Goal: Information Seeking & Learning: Find specific fact

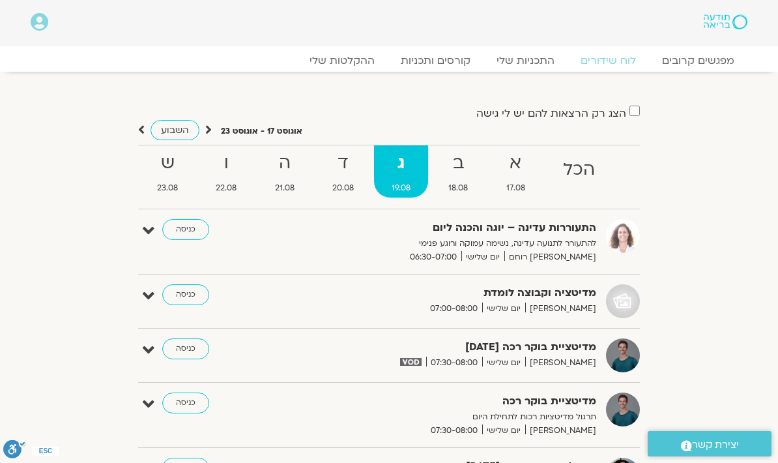
click at [349, 54] on link "ההקלטות שלי" at bounding box center [342, 60] width 91 height 13
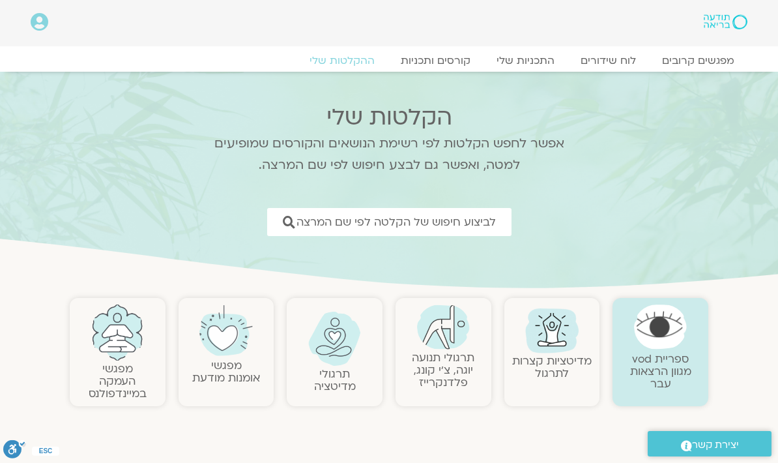
click at [445, 216] on span "לביצוע חיפוש של הקלטה לפי שם המרצה" at bounding box center [396, 222] width 199 height 12
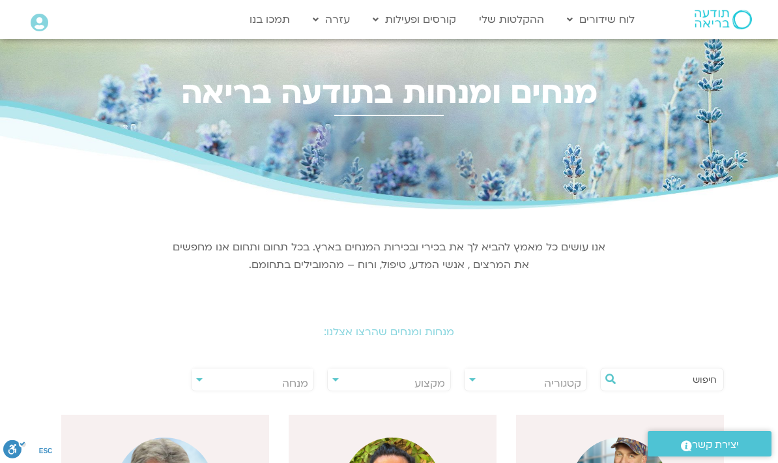
click at [693, 371] on input "text" at bounding box center [669, 379] width 96 height 22
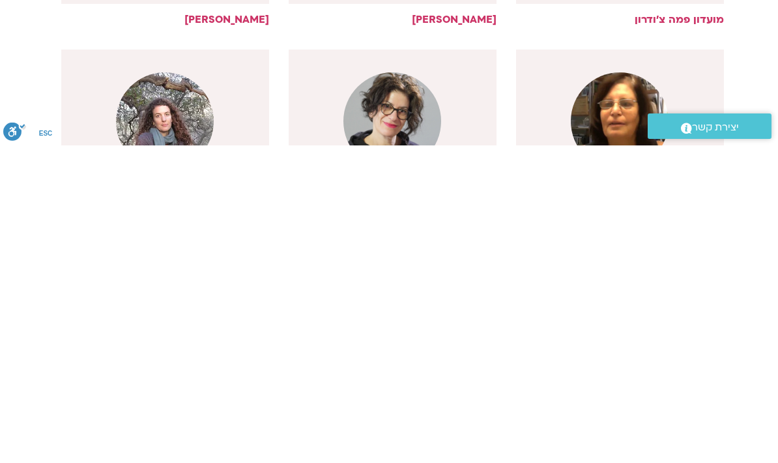
scroll to position [241, 0]
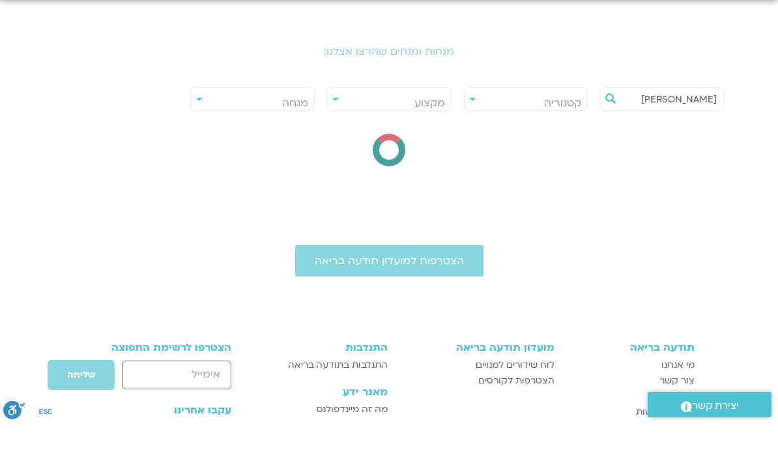
type input "רון אלון"
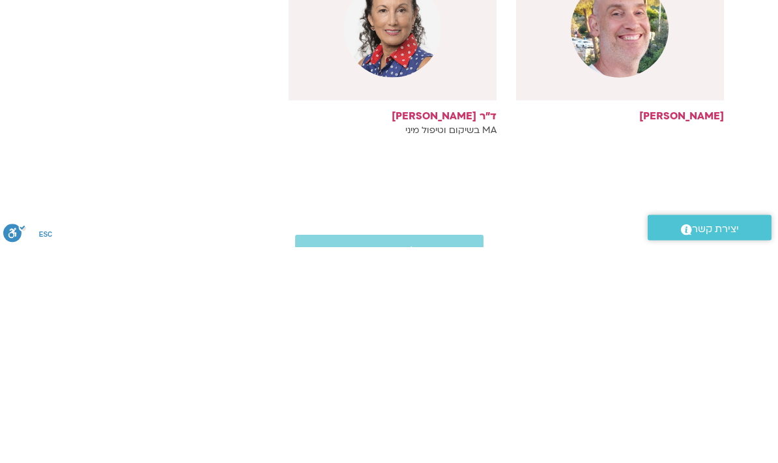
click at [694, 173] on div at bounding box center [620, 244] width 208 height 143
click at [689, 10] on div at bounding box center [703, 20] width 98 height 20
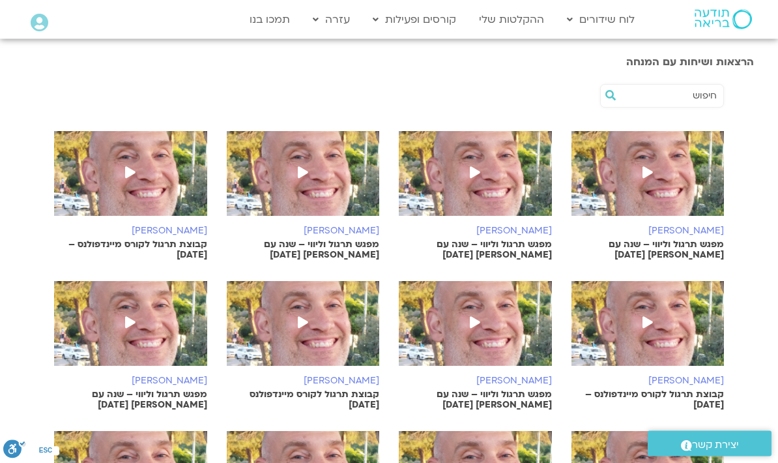
scroll to position [443, 0]
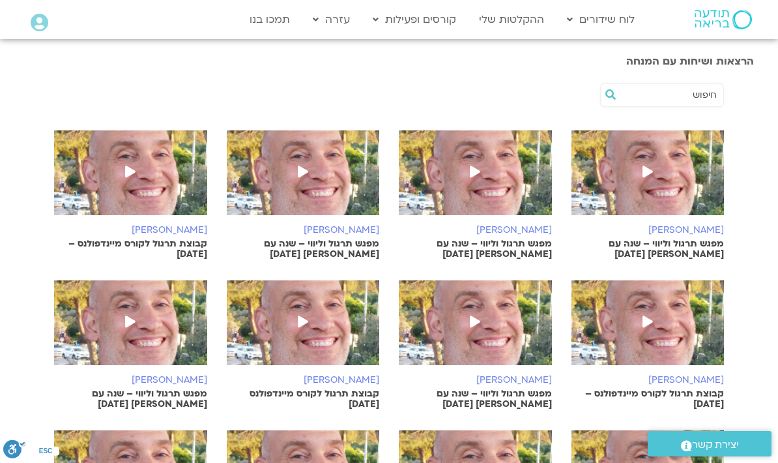
click at [503, 199] on img at bounding box center [475, 179] width 153 height 98
